Goal: Communication & Community: Participate in discussion

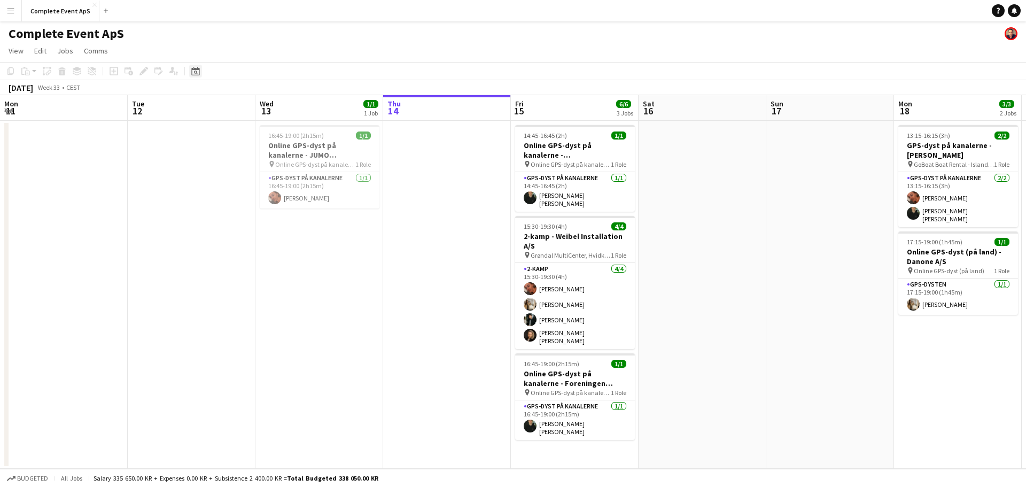
scroll to position [0, 255]
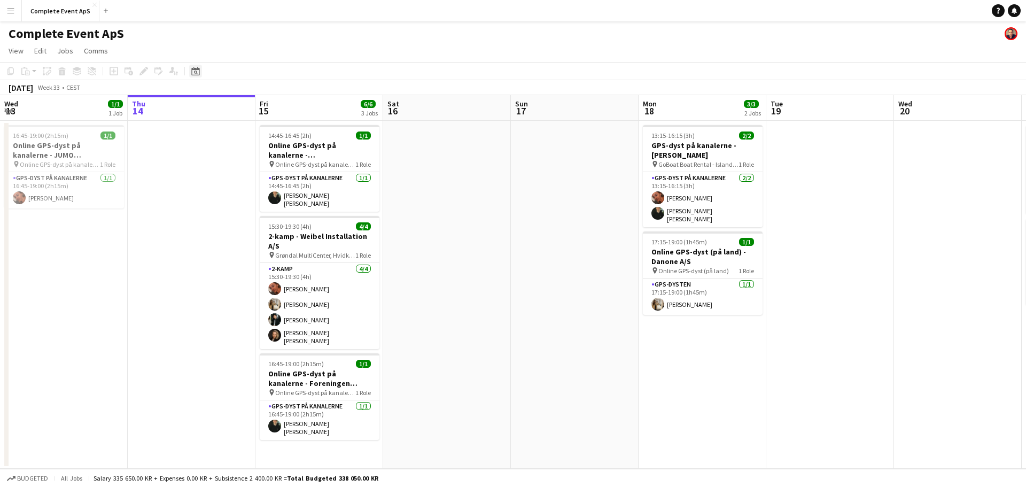
click at [192, 72] on icon "Date picker" at bounding box center [195, 71] width 9 height 9
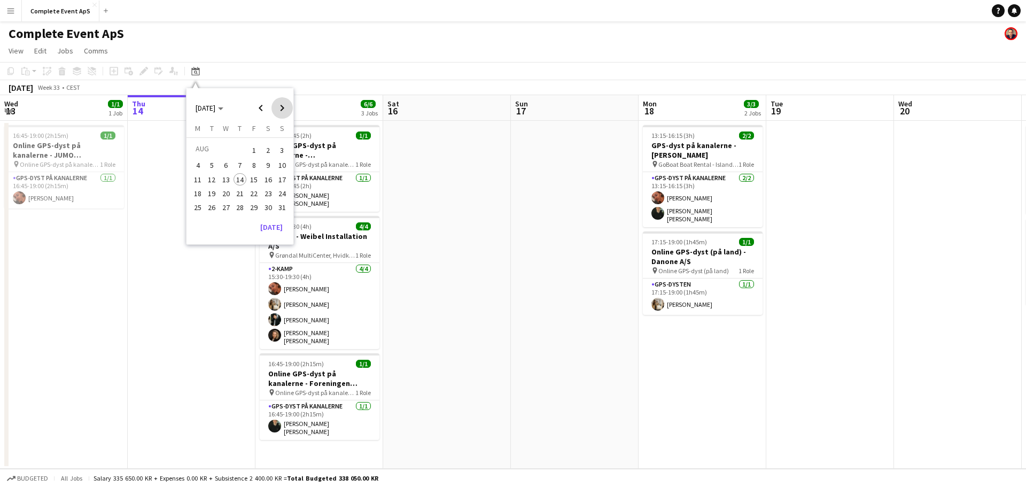
click at [283, 108] on span "Next month" at bounding box center [281, 107] width 21 height 21
click at [238, 182] on span "11" at bounding box center [240, 176] width 13 height 13
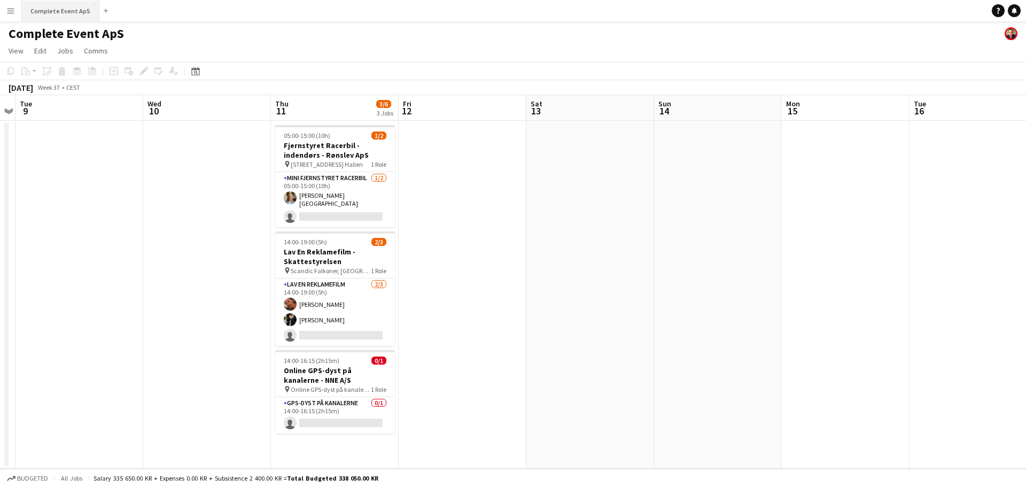
click at [61, 11] on button "Complete Event ApS Close" at bounding box center [60, 11] width 77 height 21
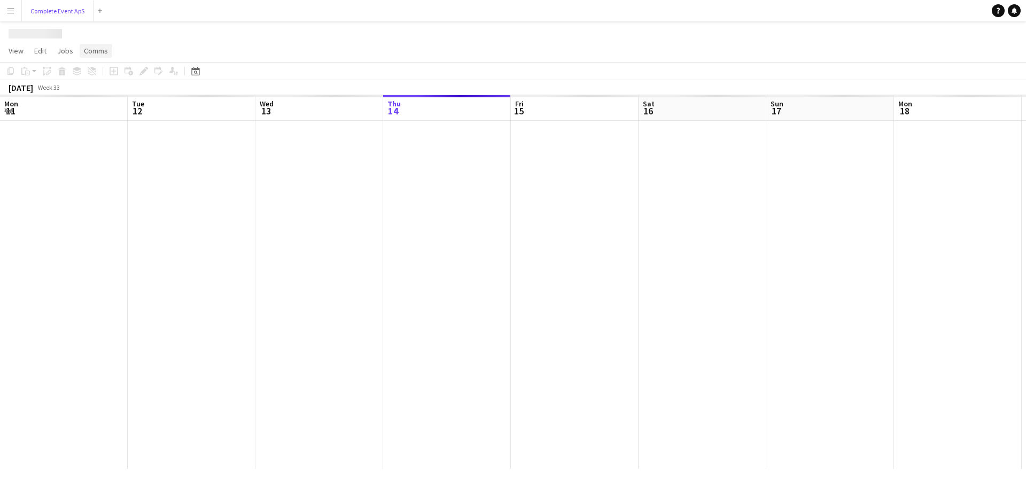
scroll to position [0, 255]
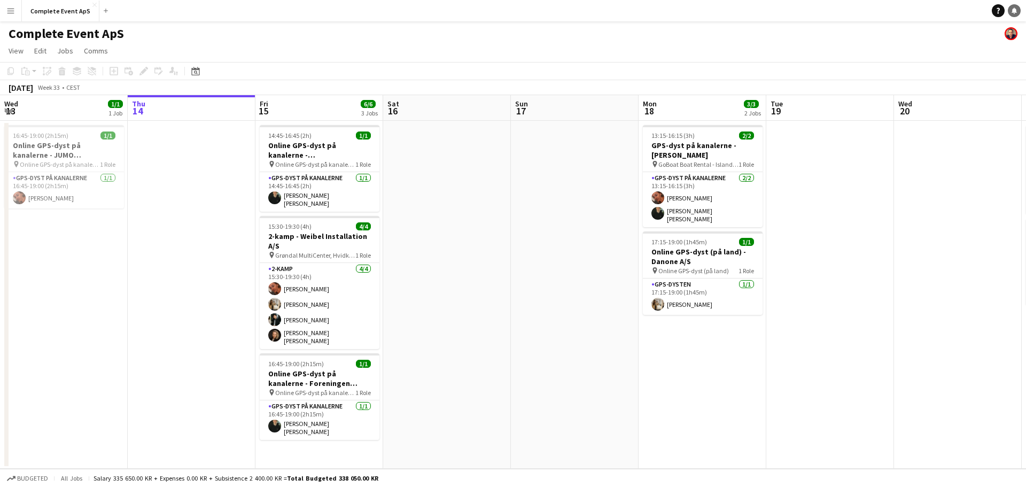
click at [1013, 14] on link "Notifications" at bounding box center [1014, 10] width 13 height 13
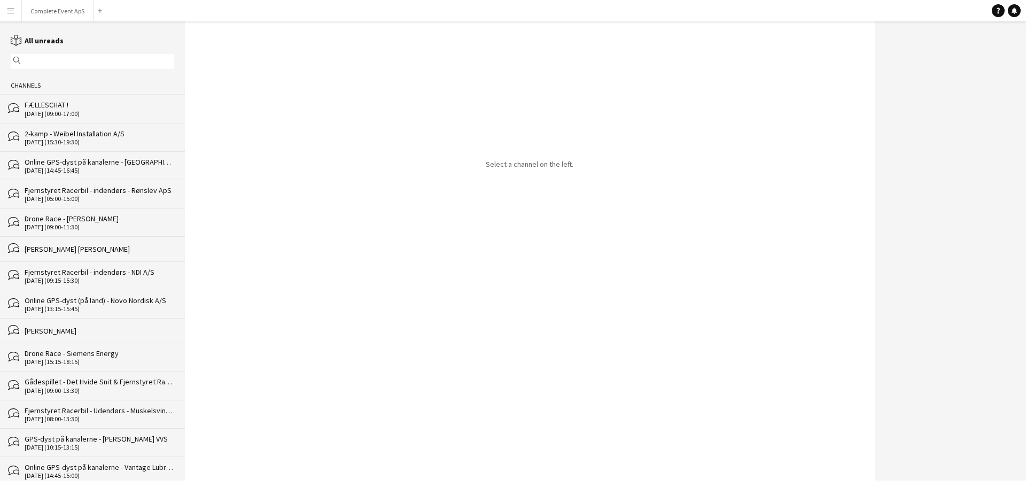
click at [113, 106] on div "FÆLLESCHAT !" at bounding box center [100, 105] width 150 height 10
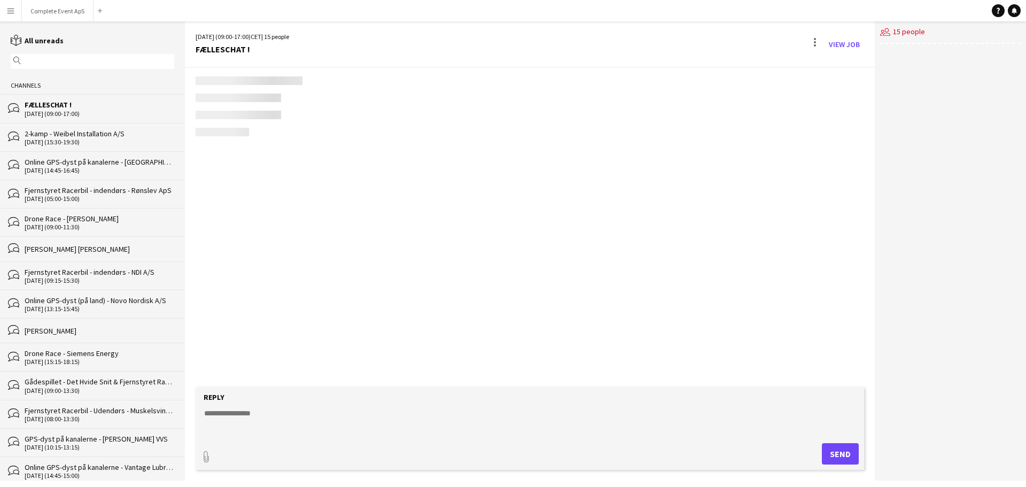
scroll to position [1511, 0]
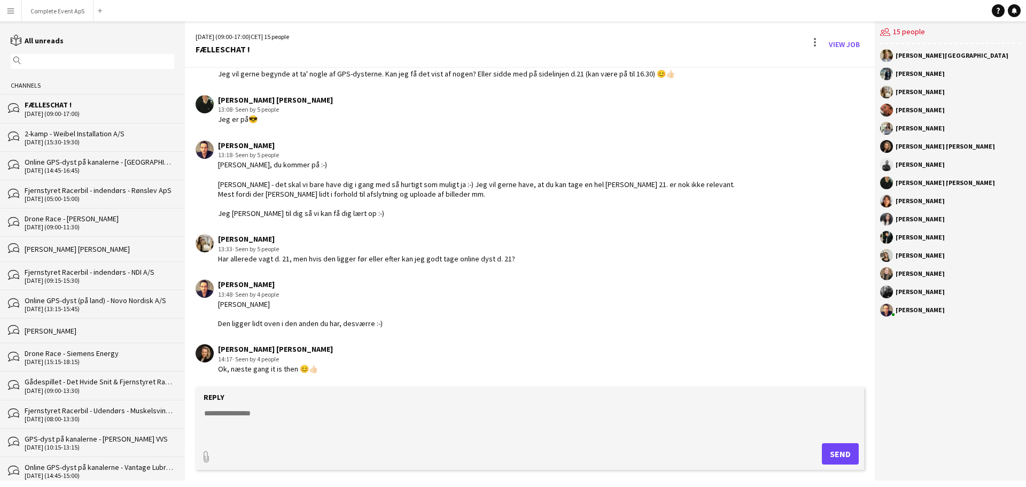
click at [336, 417] on textarea at bounding box center [532, 422] width 658 height 28
type textarea "**********"
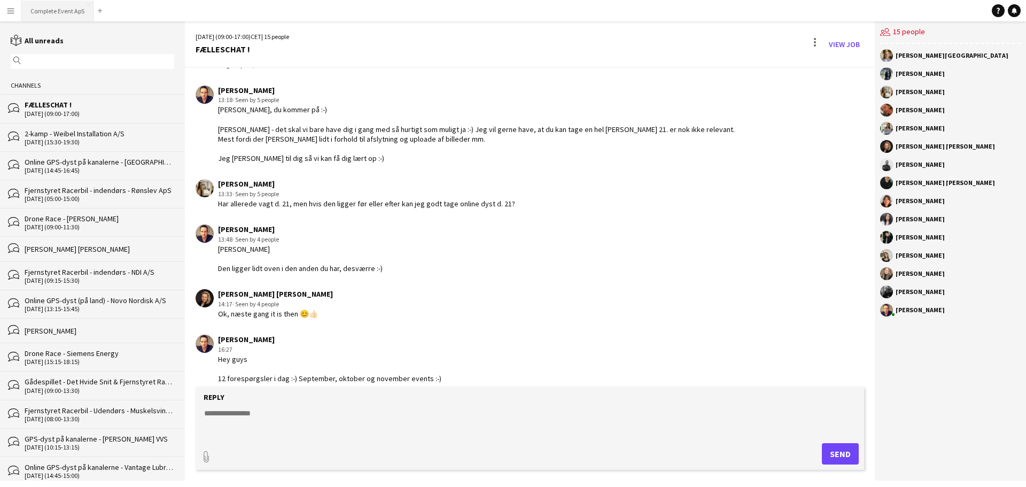
click at [48, 11] on button "Complete Event ApS Close" at bounding box center [58, 11] width 72 height 21
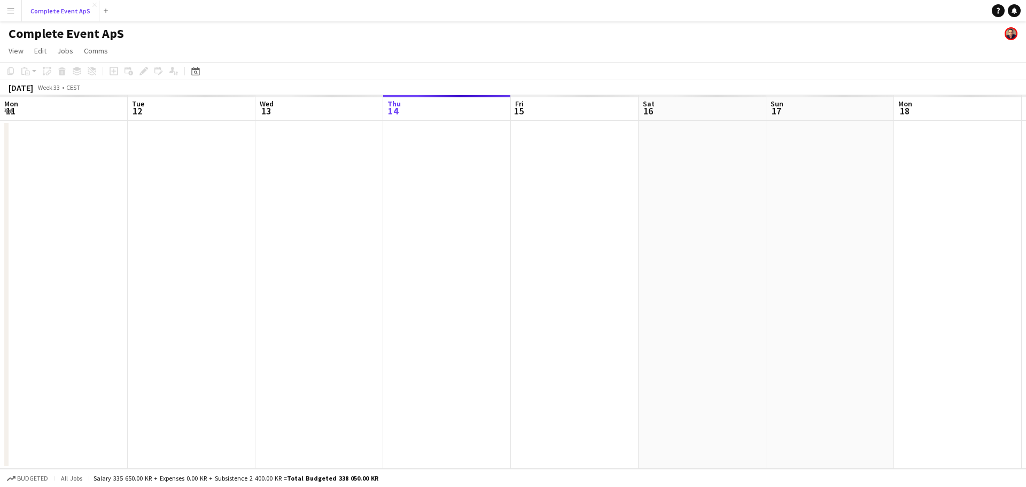
scroll to position [0, 255]
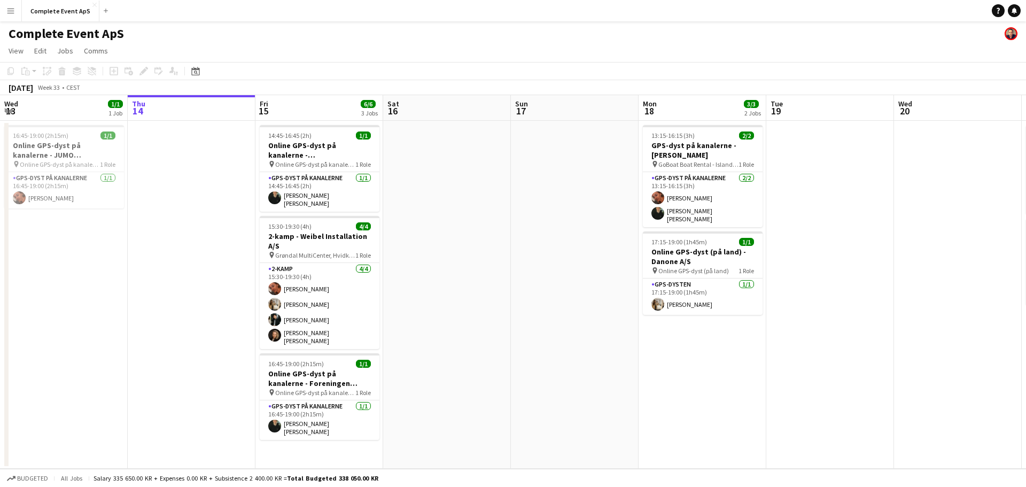
click at [1024, 10] on div "Help Notifications" at bounding box center [1009, 10] width 34 height 13
click at [1018, 11] on link "Notifications" at bounding box center [1014, 10] width 13 height 13
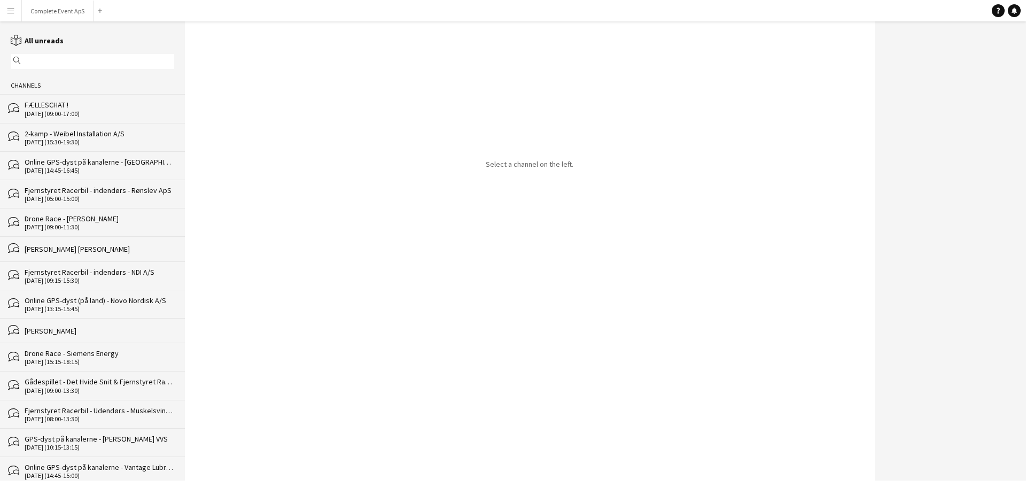
click at [70, 103] on div "FÆLLESCHAT !" at bounding box center [100, 105] width 150 height 10
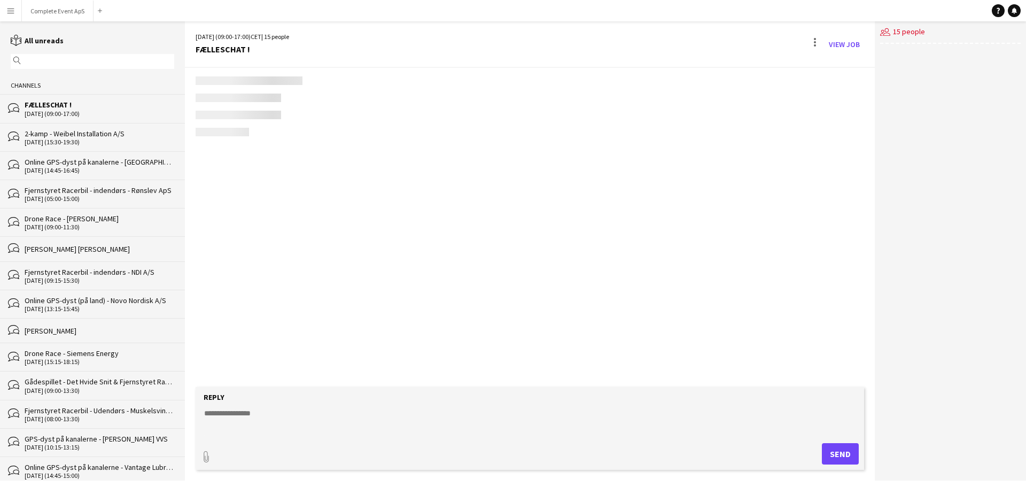
scroll to position [1530, 0]
